Goal: Check status: Check status

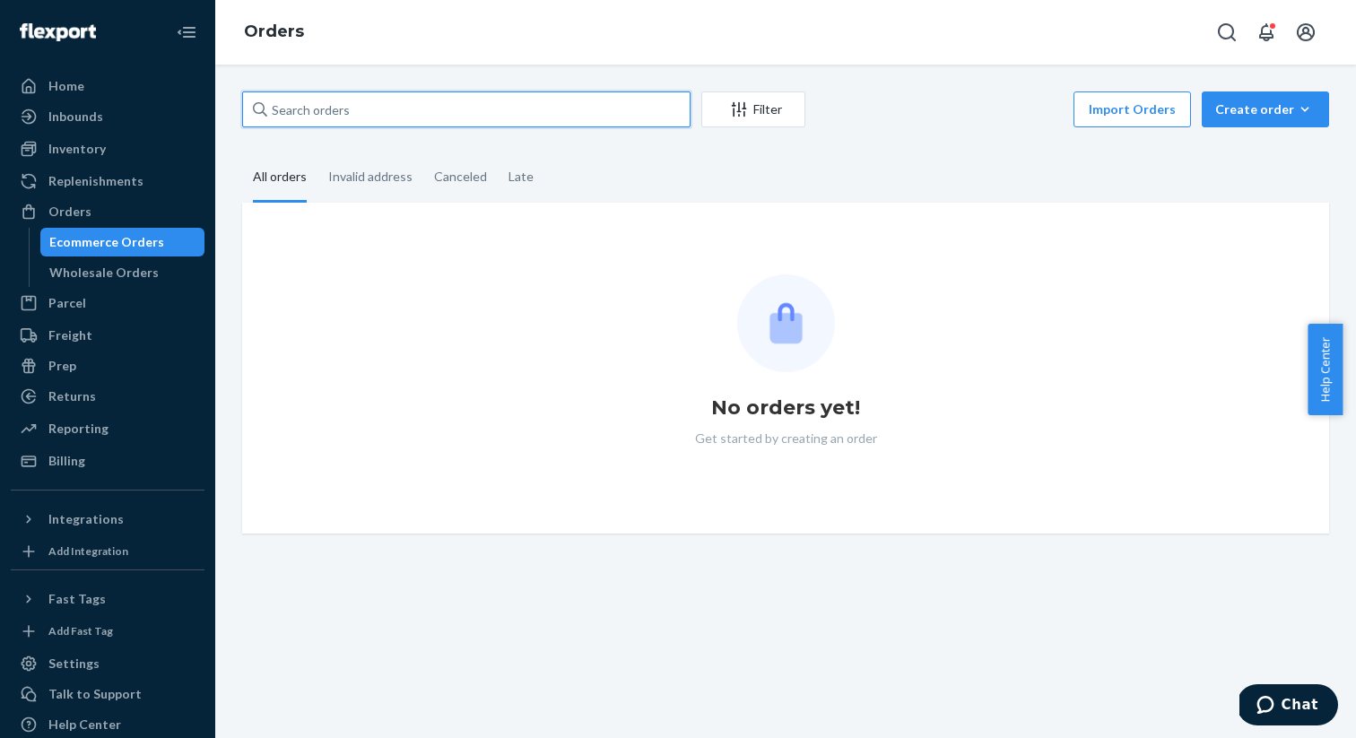
click at [360, 109] on input "text" at bounding box center [466, 110] width 449 height 36
paste input "SP71412"
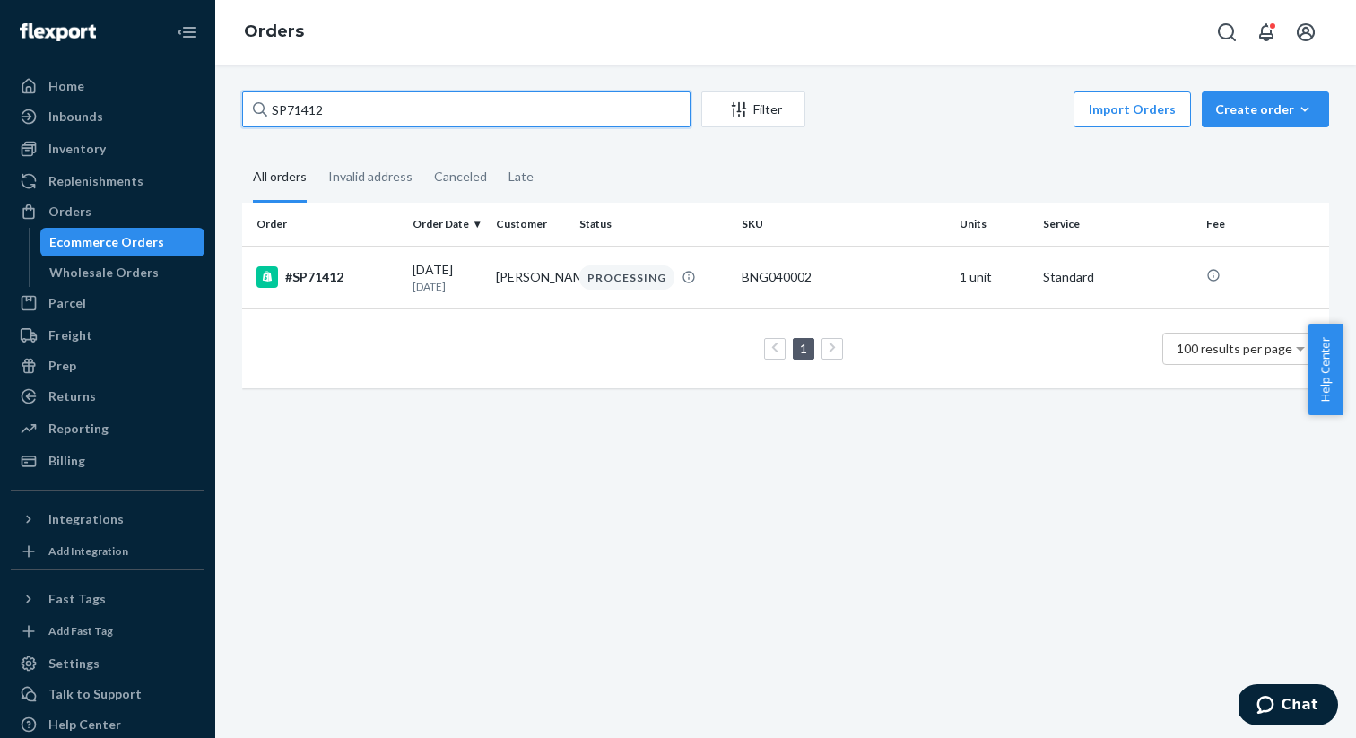
type input "SP71412"
click at [311, 260] on td "#SP71412" at bounding box center [323, 277] width 163 height 63
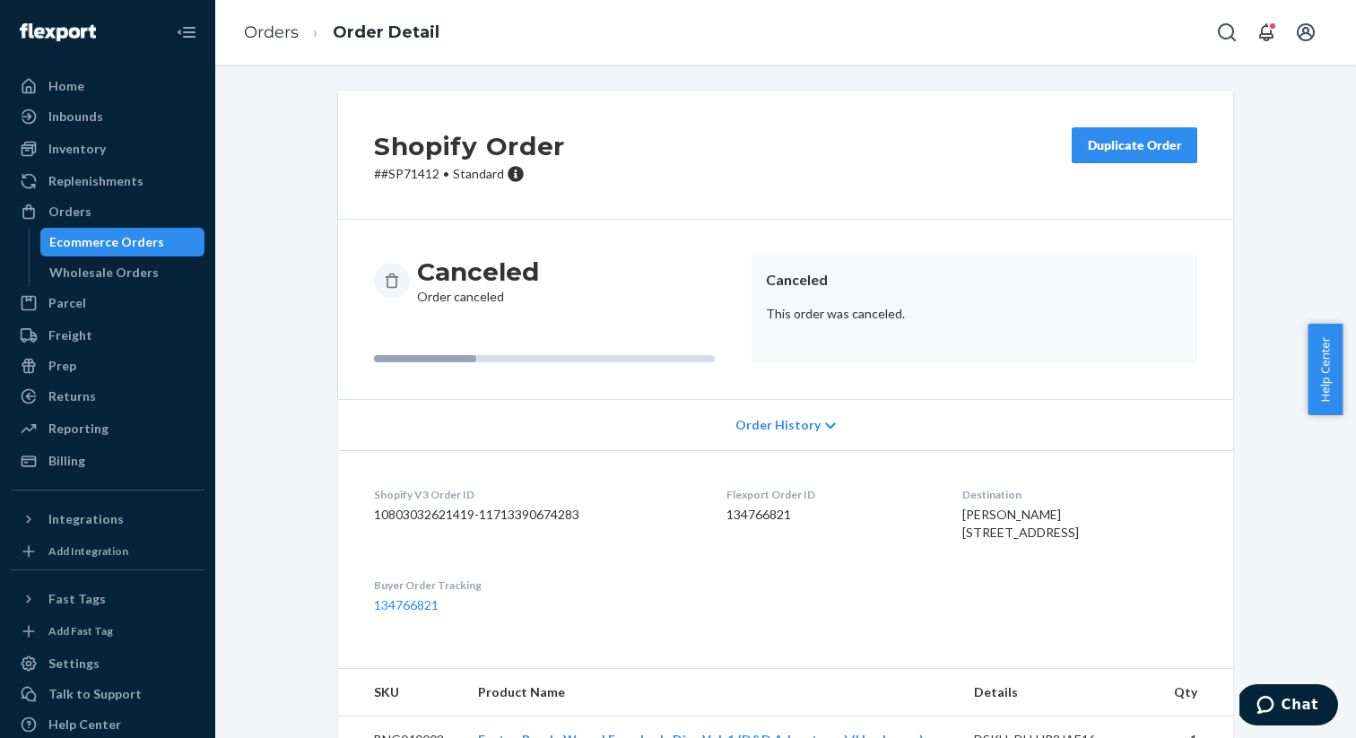
scroll to position [83, 0]
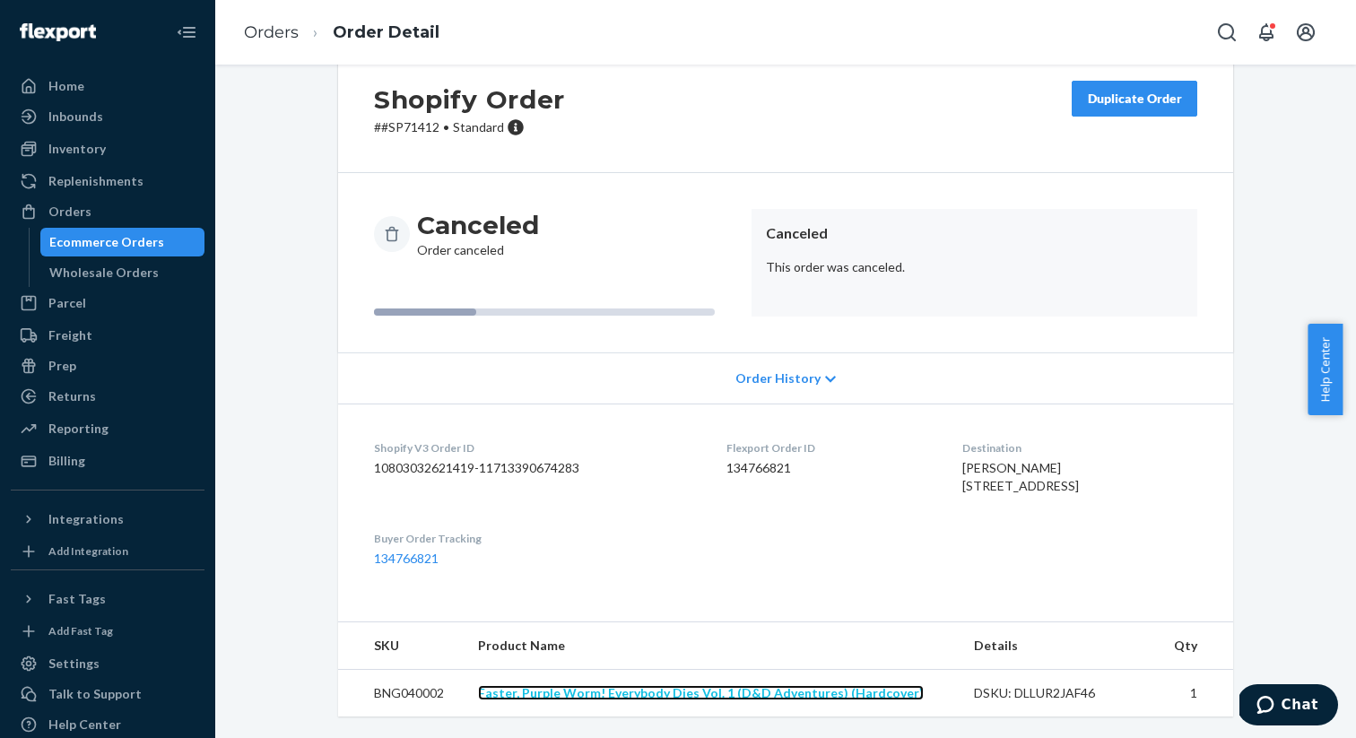
click at [611, 695] on link "Faster, Purple Worm! Everybody Dies Vol. 1 (D&D Adventures) (Hardcover)" at bounding box center [701, 692] width 446 height 15
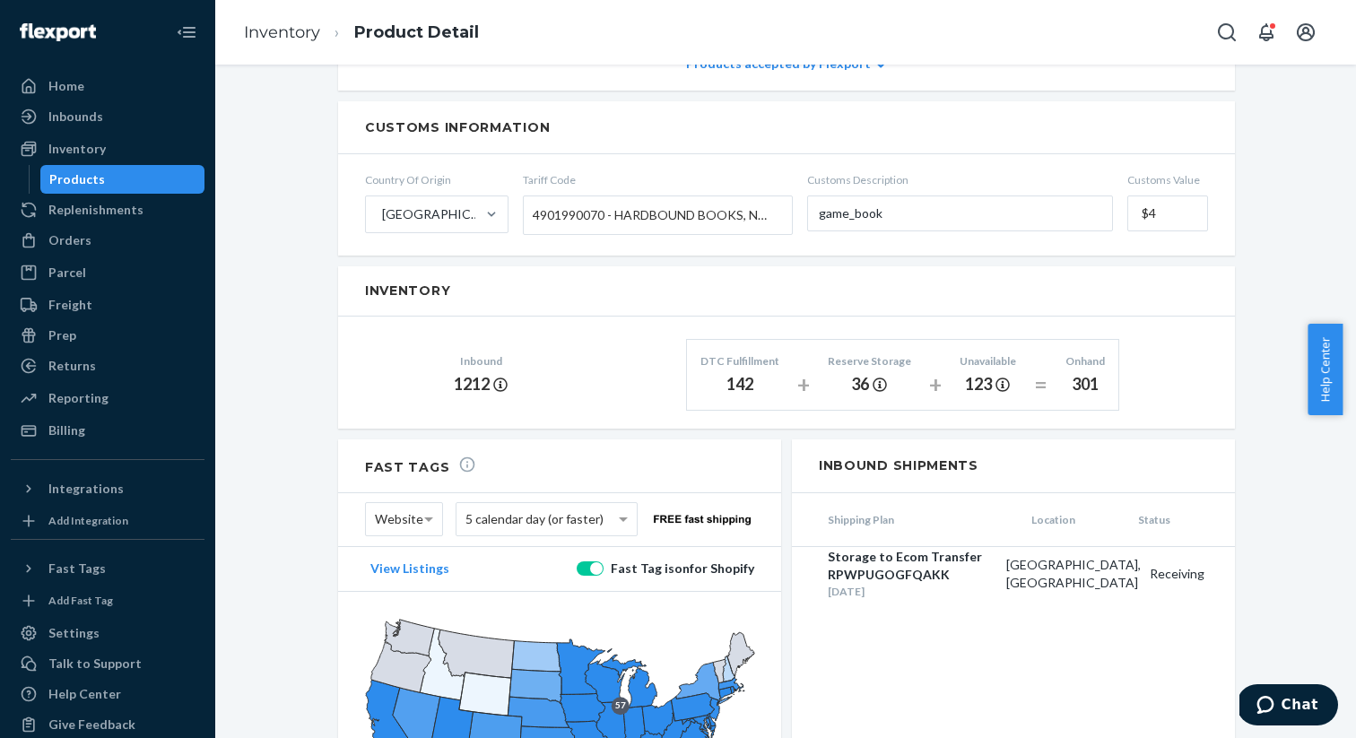
scroll to position [896, 0]
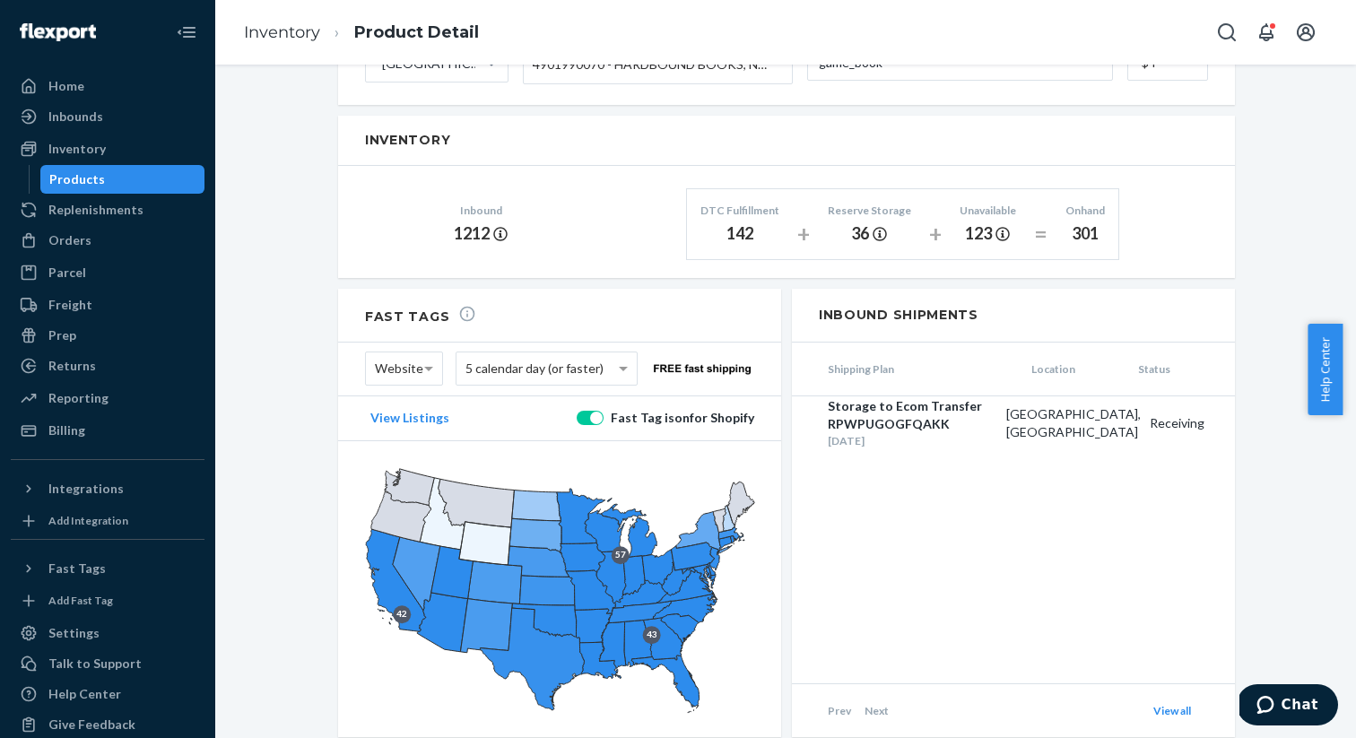
scroll to position [1084, 0]
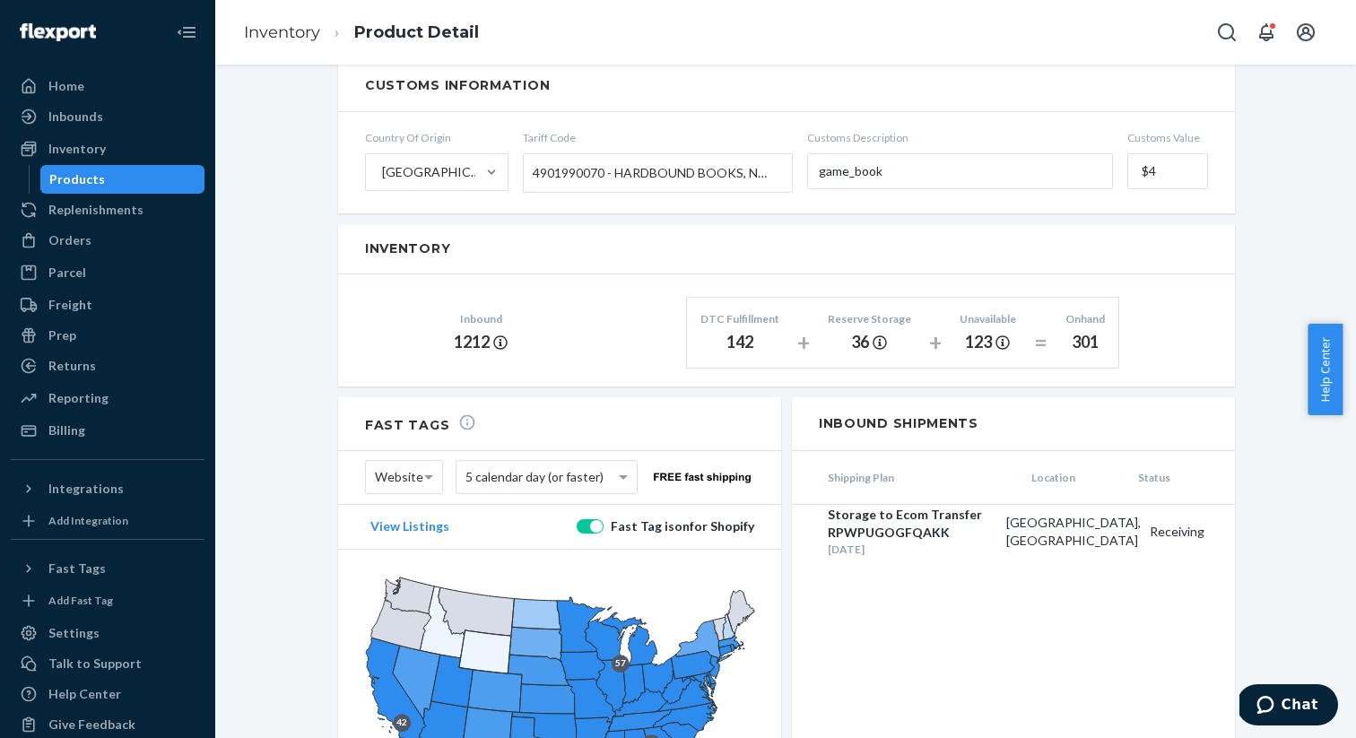
scroll to position [942, 0]
